Goal: Information Seeking & Learning: Find specific page/section

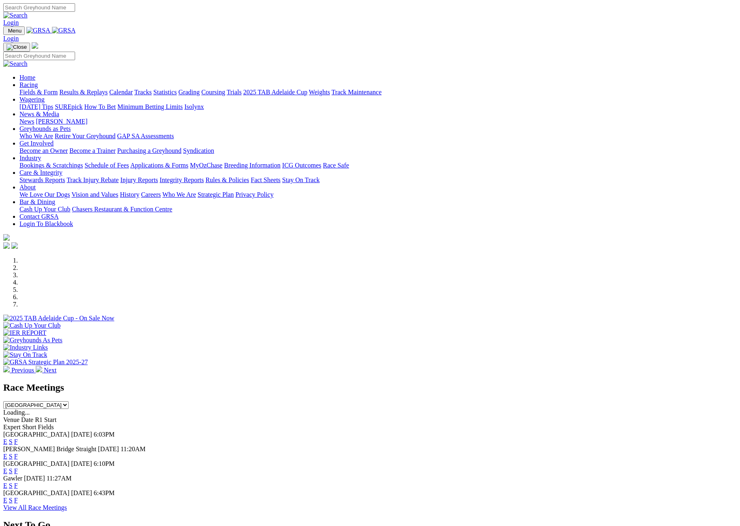
scroll to position [134, 0]
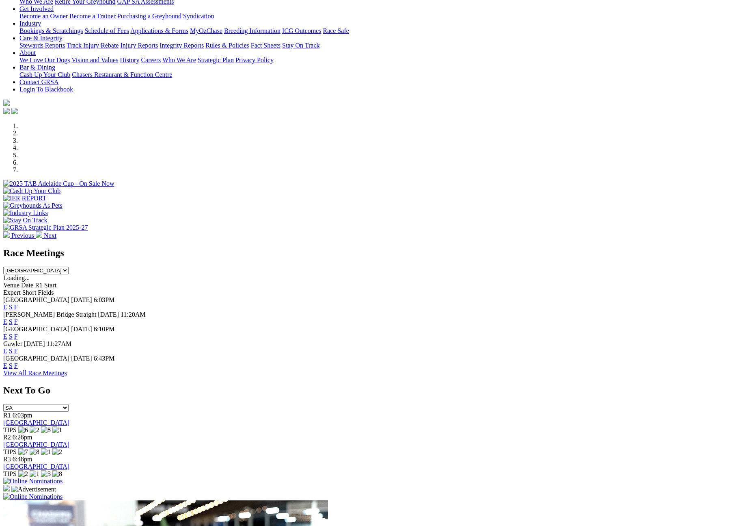
click at [69, 266] on select "[GEOGRAPHIC_DATA] [GEOGRAPHIC_DATA] [GEOGRAPHIC_DATA] [GEOGRAPHIC_DATA] [GEOGRA…" at bounding box center [35, 270] width 65 height 8
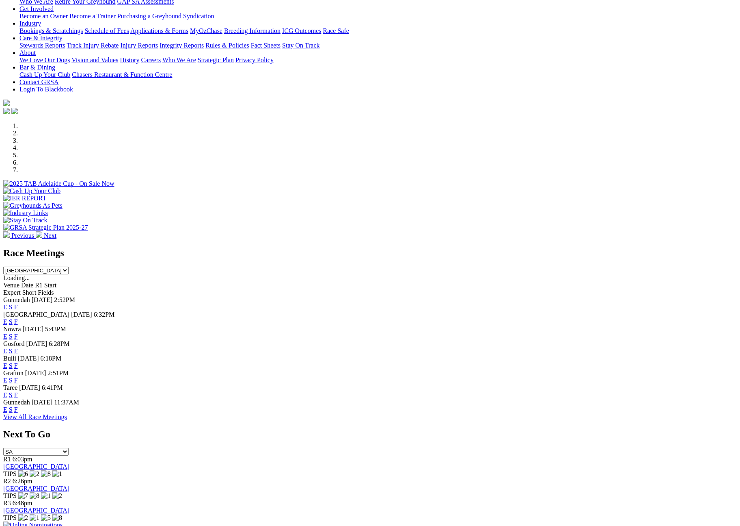
click at [69, 266] on select "[GEOGRAPHIC_DATA] [GEOGRAPHIC_DATA] [GEOGRAPHIC_DATA] [GEOGRAPHIC_DATA] [GEOGRA…" at bounding box center [35, 270] width 65 height 8
select select "SA"
click at [69, 266] on select "[GEOGRAPHIC_DATA] [GEOGRAPHIC_DATA] [GEOGRAPHIC_DATA] [GEOGRAPHIC_DATA] [GEOGRA…" at bounding box center [35, 270] width 65 height 8
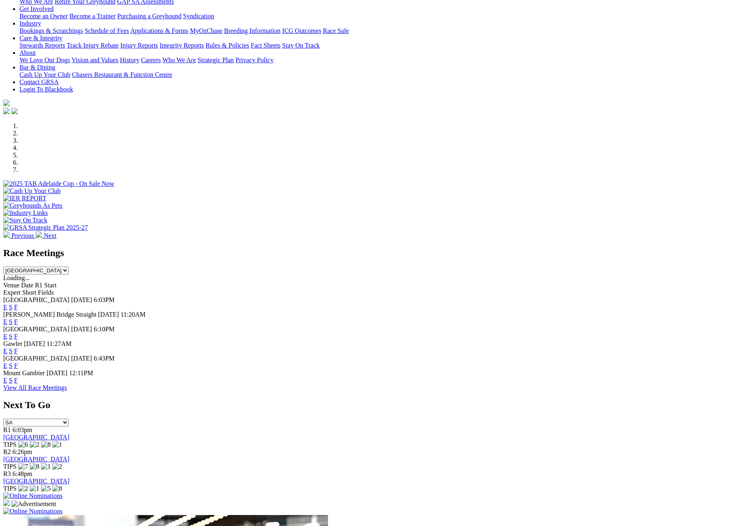
click at [18, 383] on link "F" at bounding box center [16, 380] width 4 height 7
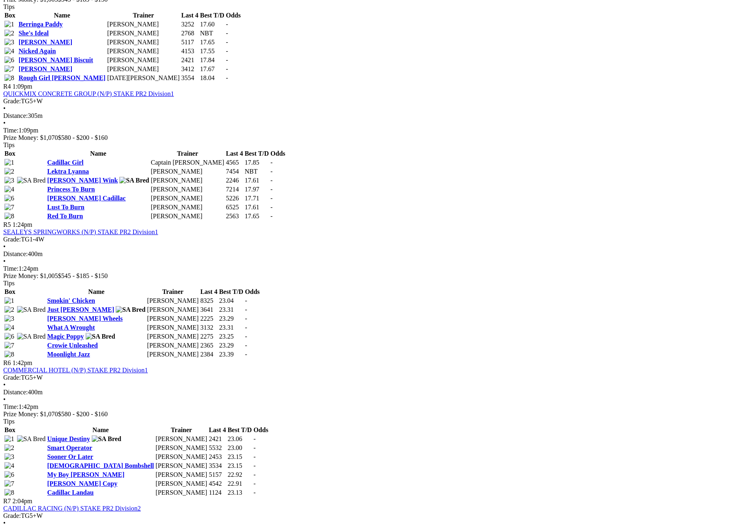
scroll to position [807, 0]
